Goal: Check status: Check status

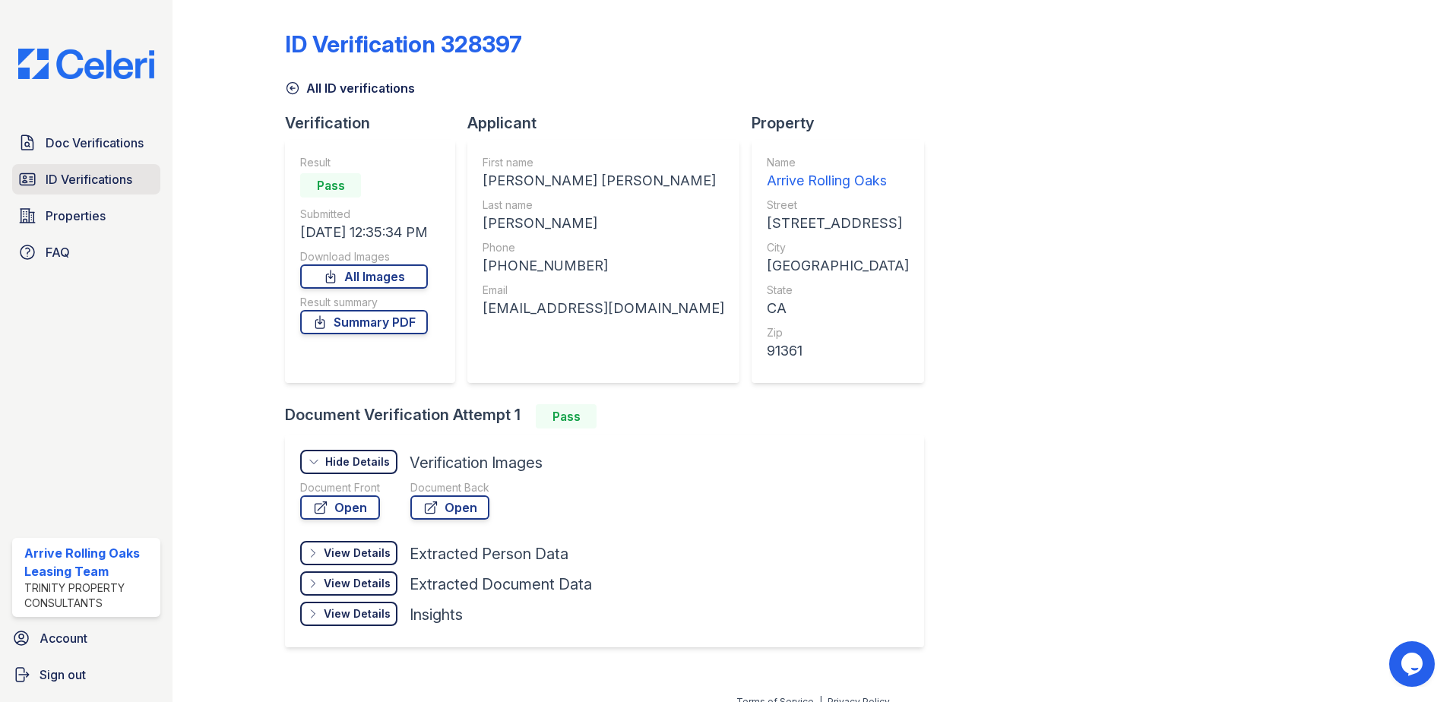
click at [102, 174] on span "ID Verifications" at bounding box center [89, 179] width 87 height 18
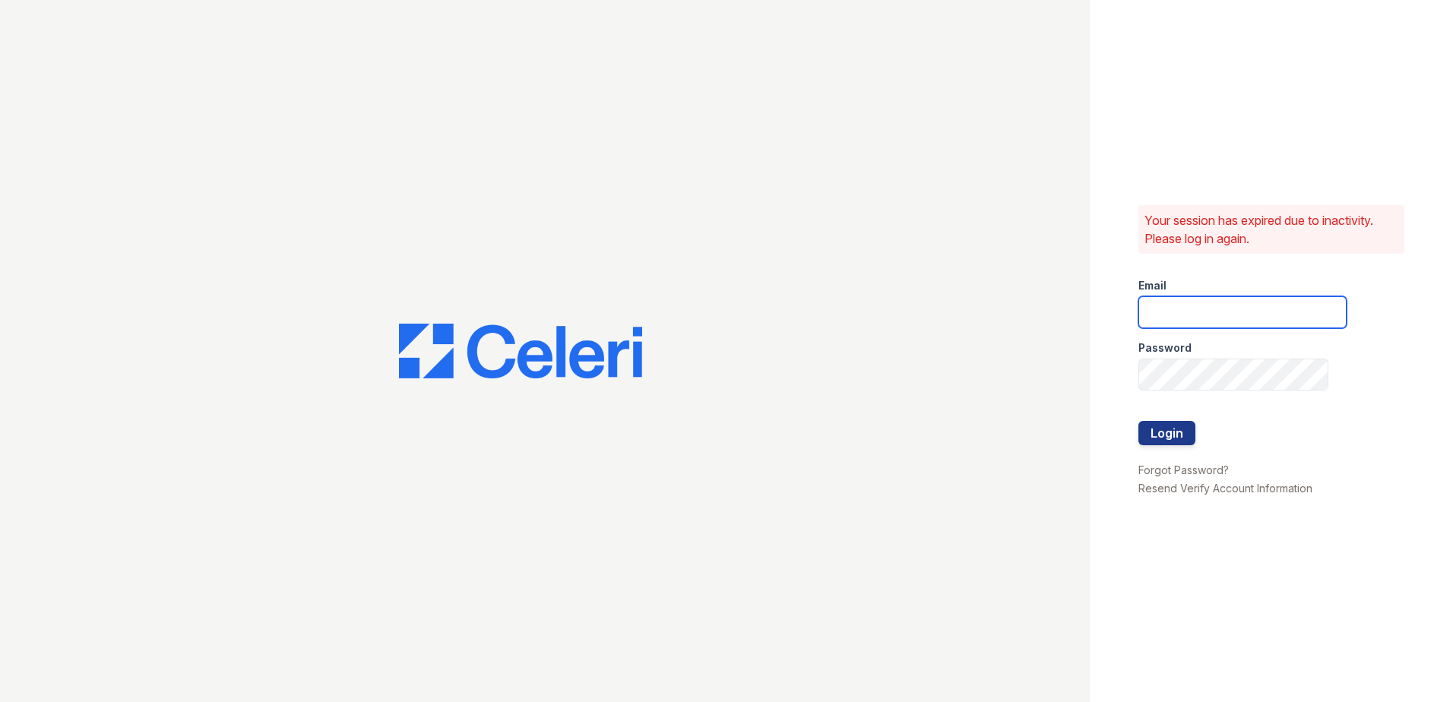
type input "arriverollingoaks@trinity-pm.com"
click at [1177, 442] on button "Login" at bounding box center [1167, 433] width 57 height 24
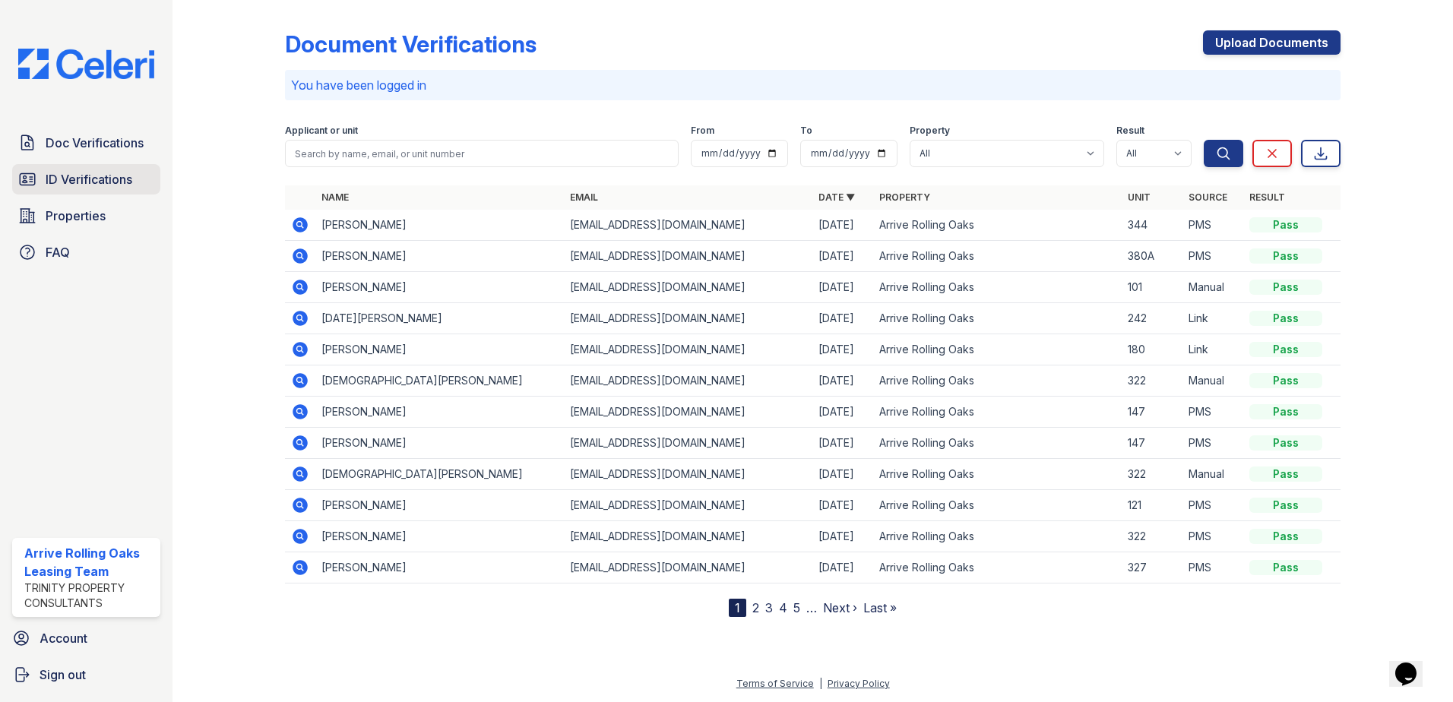
click at [96, 178] on span "ID Verifications" at bounding box center [89, 179] width 87 height 18
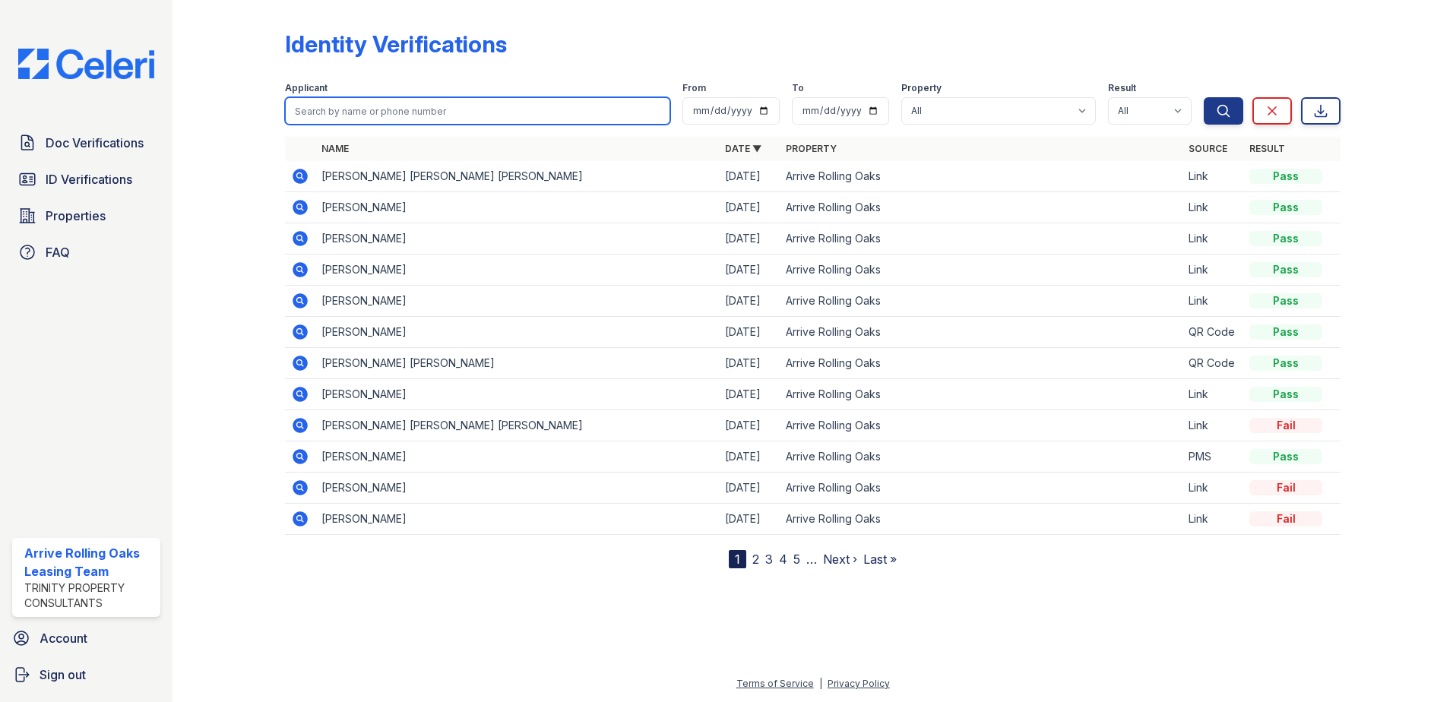
click at [378, 111] on input "search" at bounding box center [477, 110] width 385 height 27
type input "kasia"
click at [1204, 97] on button "Search" at bounding box center [1224, 110] width 40 height 27
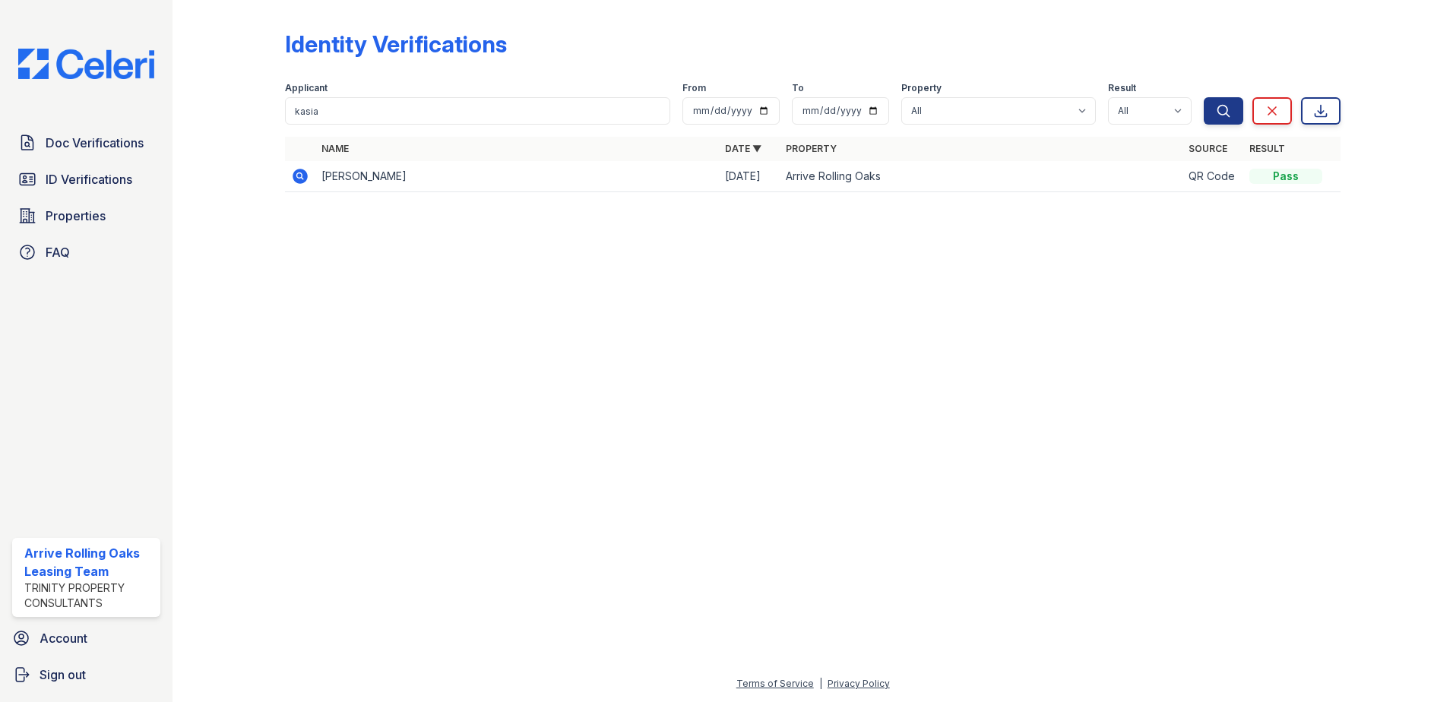
click at [304, 176] on icon at bounding box center [300, 176] width 15 height 15
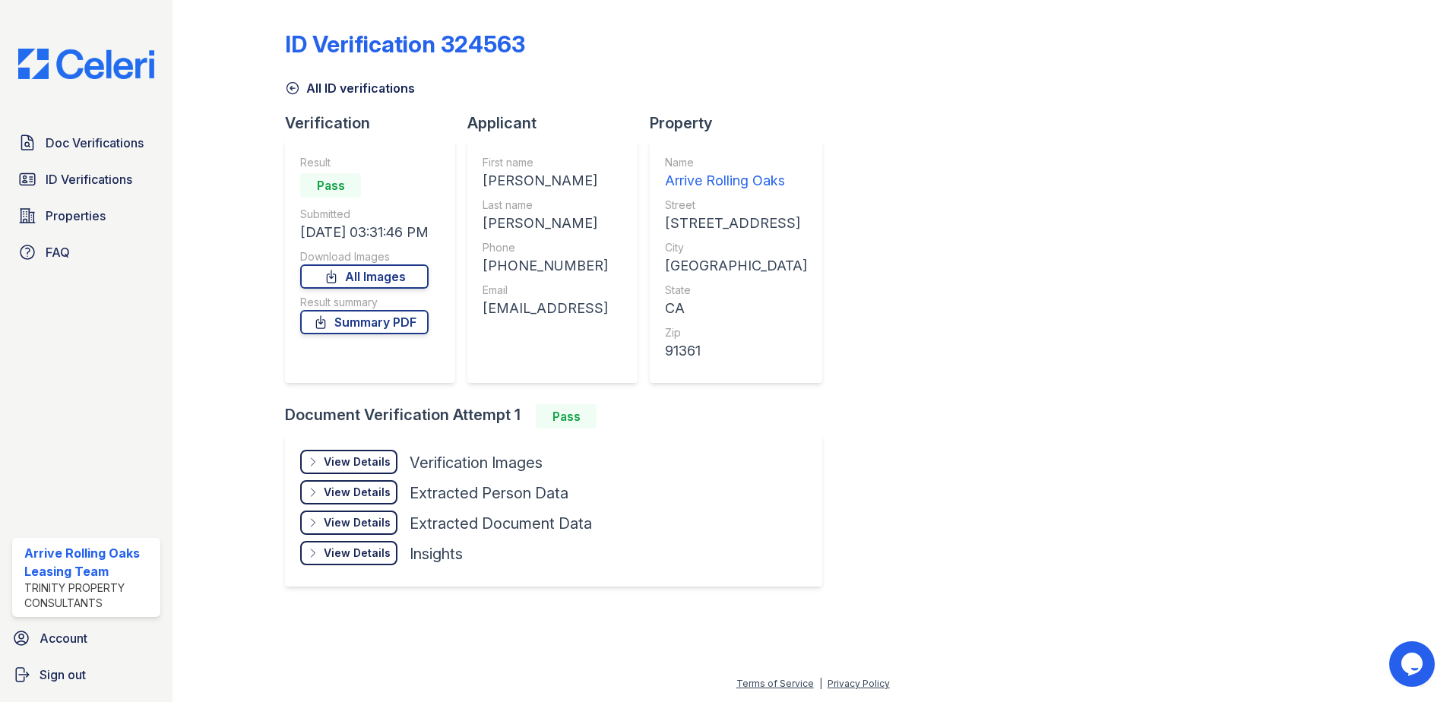
click at [376, 458] on div "View Details" at bounding box center [357, 462] width 67 height 15
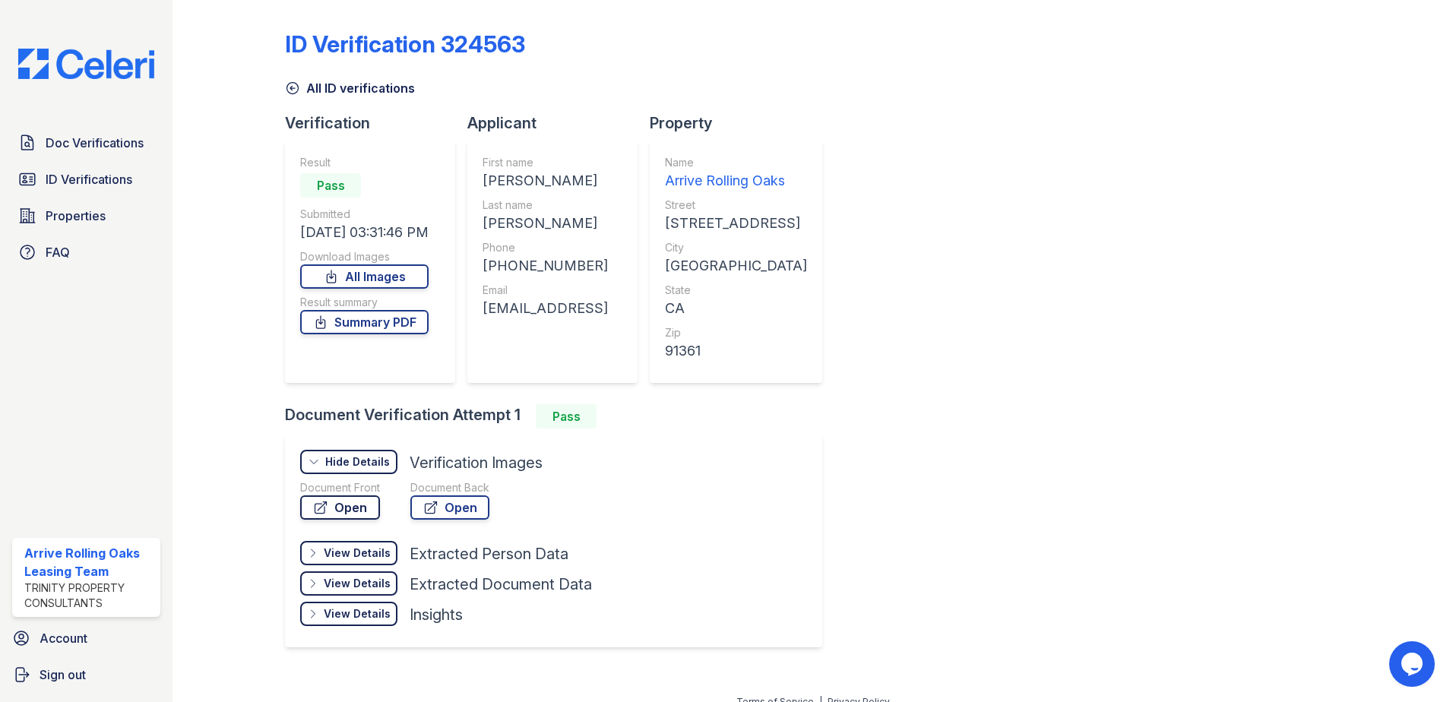
click at [354, 506] on link "Open" at bounding box center [340, 508] width 80 height 24
click at [361, 328] on link "Summary PDF" at bounding box center [364, 322] width 128 height 24
